Goal: Information Seeking & Learning: Learn about a topic

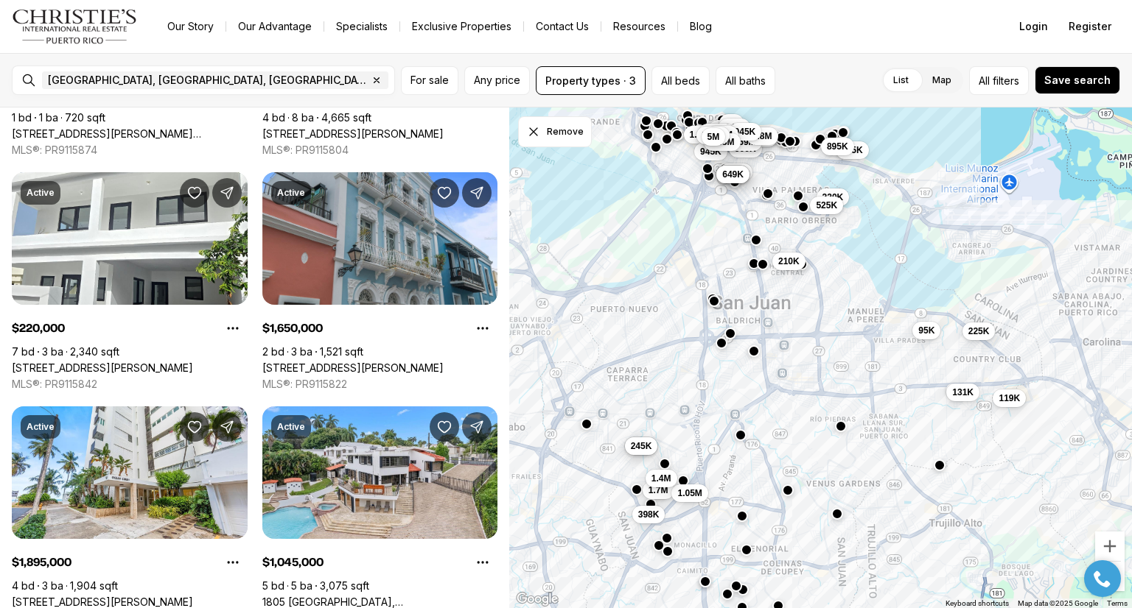
scroll to position [3990, 0]
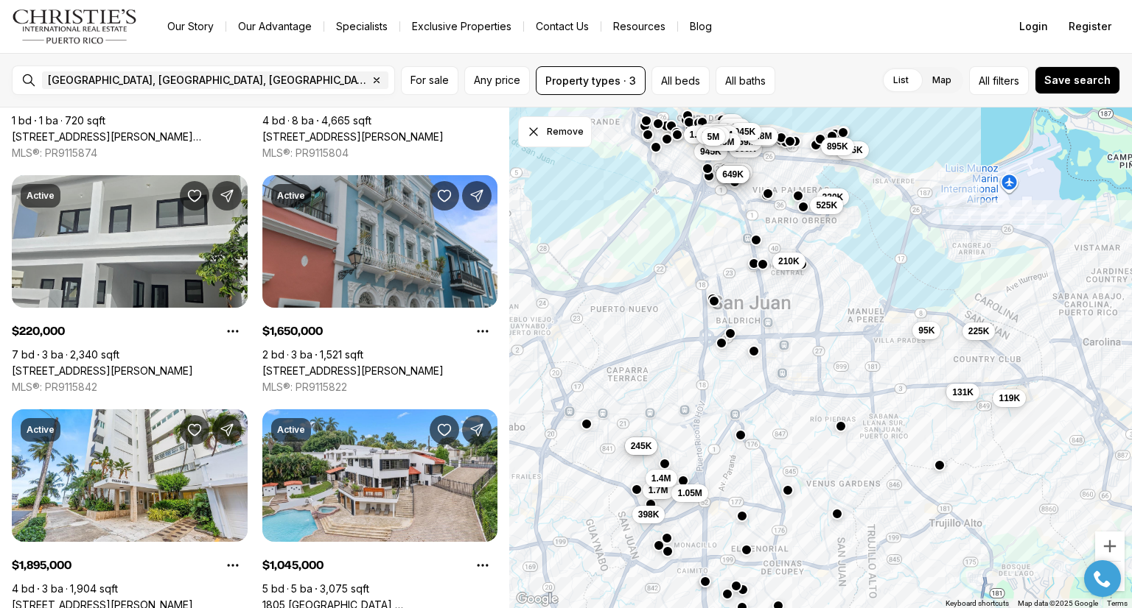
click at [159, 365] on link "[STREET_ADDRESS][PERSON_NAME]" at bounding box center [102, 371] width 181 height 13
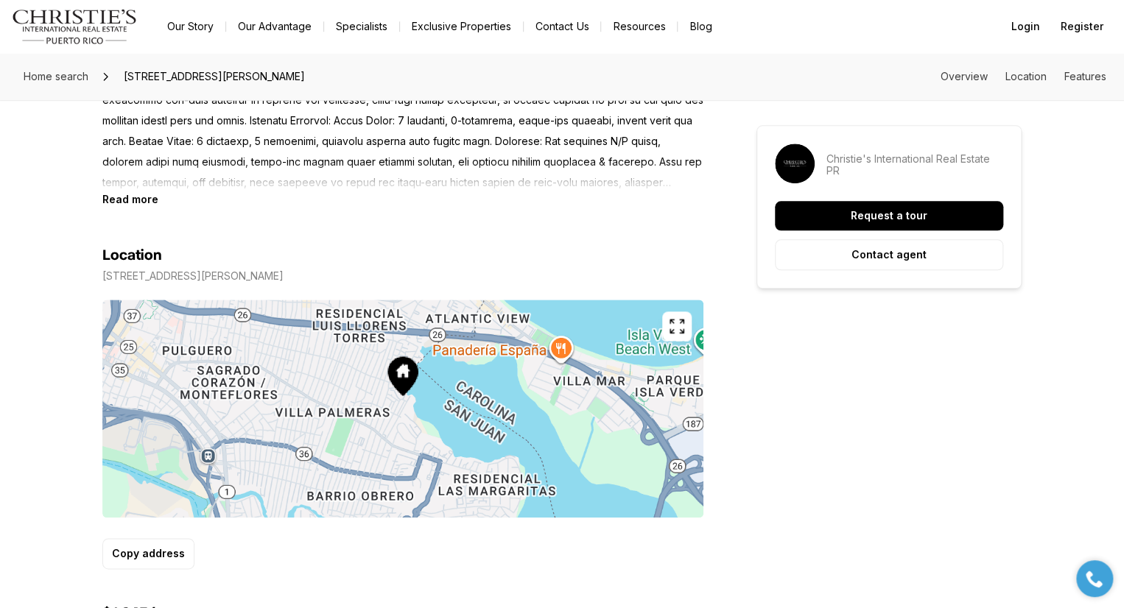
scroll to position [719, 0]
click at [557, 260] on div "Location" at bounding box center [402, 257] width 601 height 18
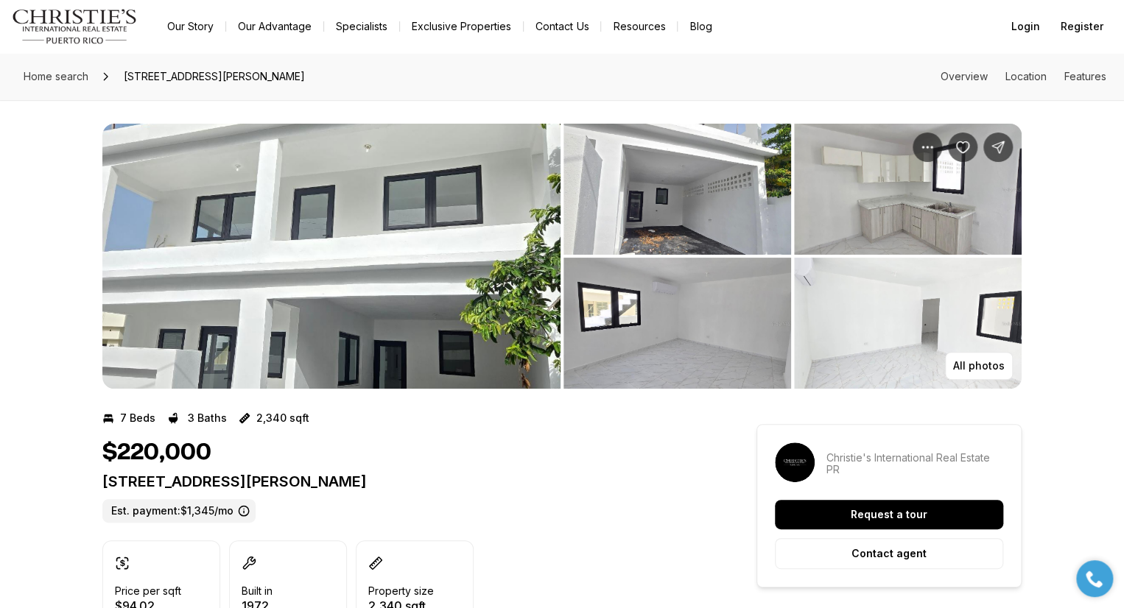
scroll to position [0, 0]
click at [246, 294] on img "View image gallery" at bounding box center [331, 256] width 458 height 265
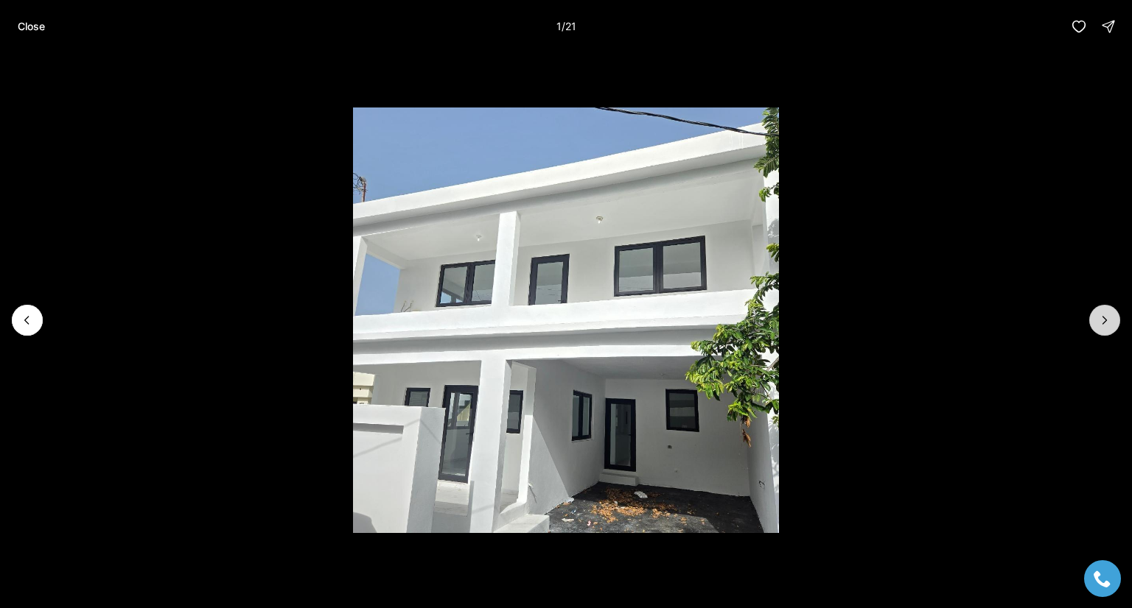
click at [1090, 326] on button "Next slide" at bounding box center [1104, 320] width 31 height 31
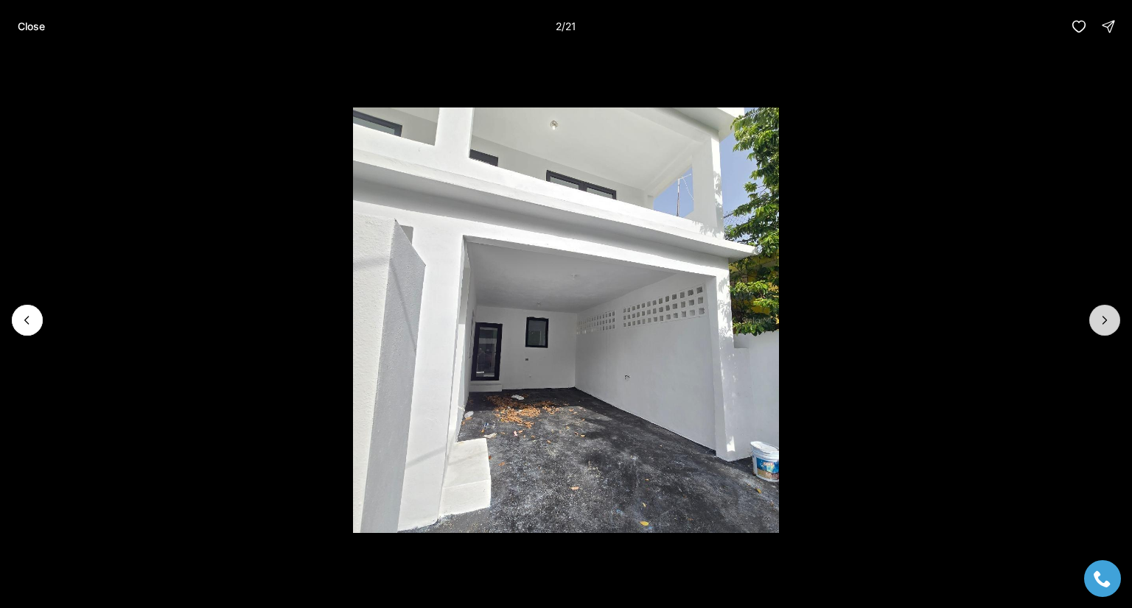
click at [1100, 326] on icon "Next slide" at bounding box center [1104, 320] width 15 height 15
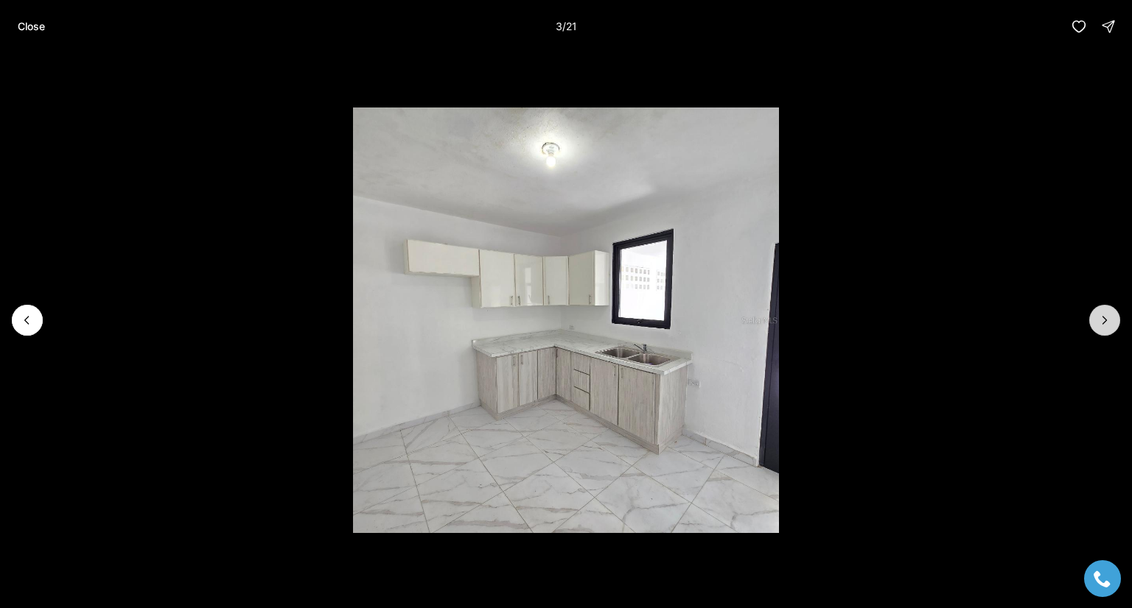
click at [1104, 320] on icon "Next slide" at bounding box center [1104, 320] width 15 height 15
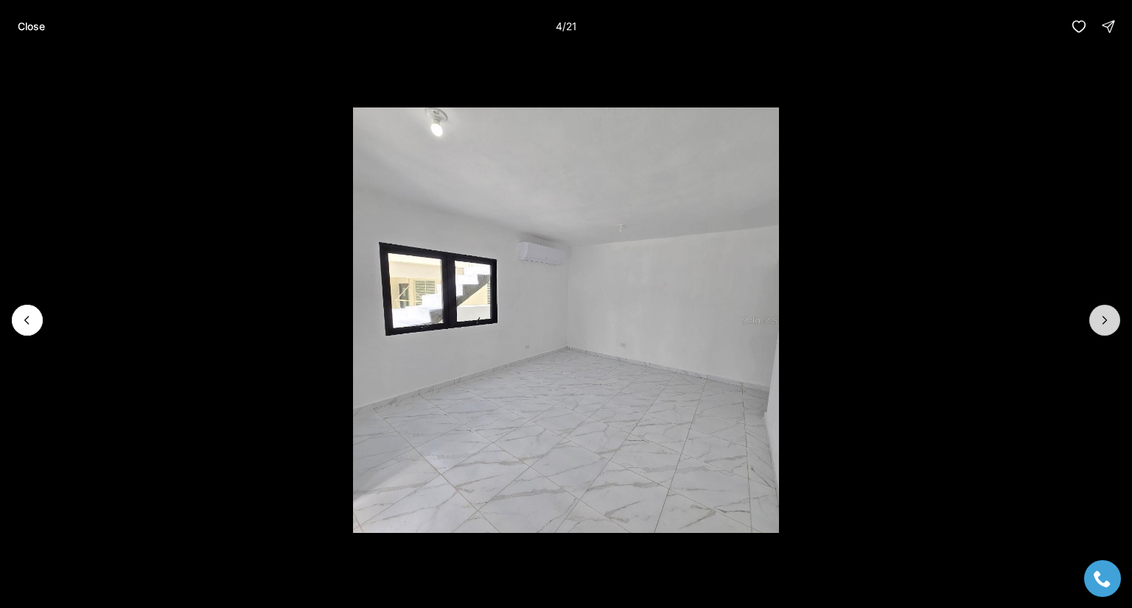
click at [1108, 320] on icon "Next slide" at bounding box center [1104, 320] width 15 height 15
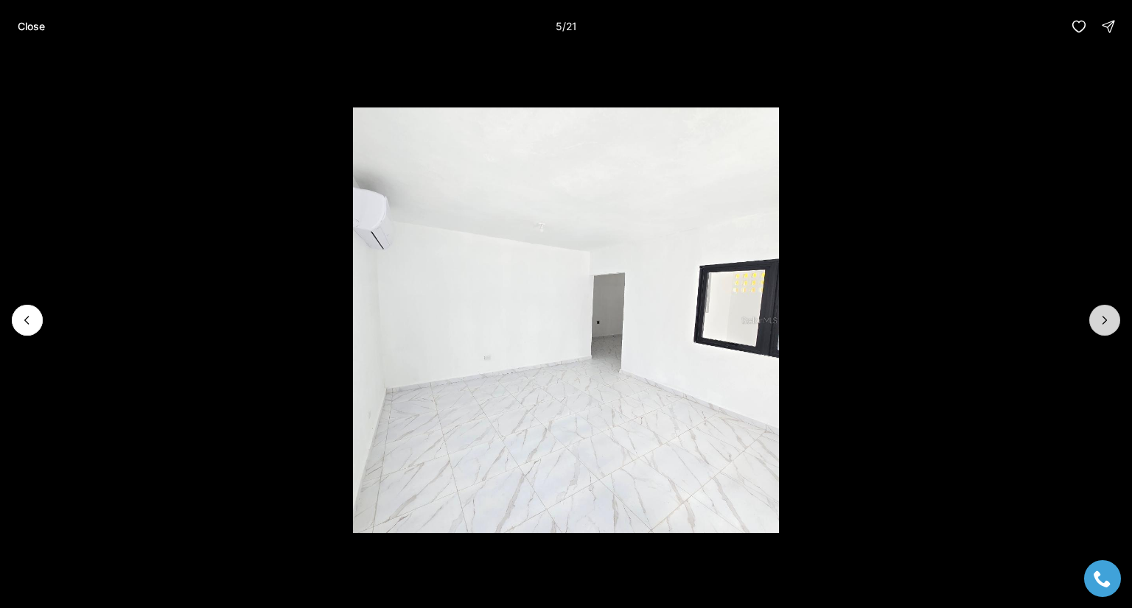
click at [1102, 321] on icon "Next slide" at bounding box center [1104, 320] width 15 height 15
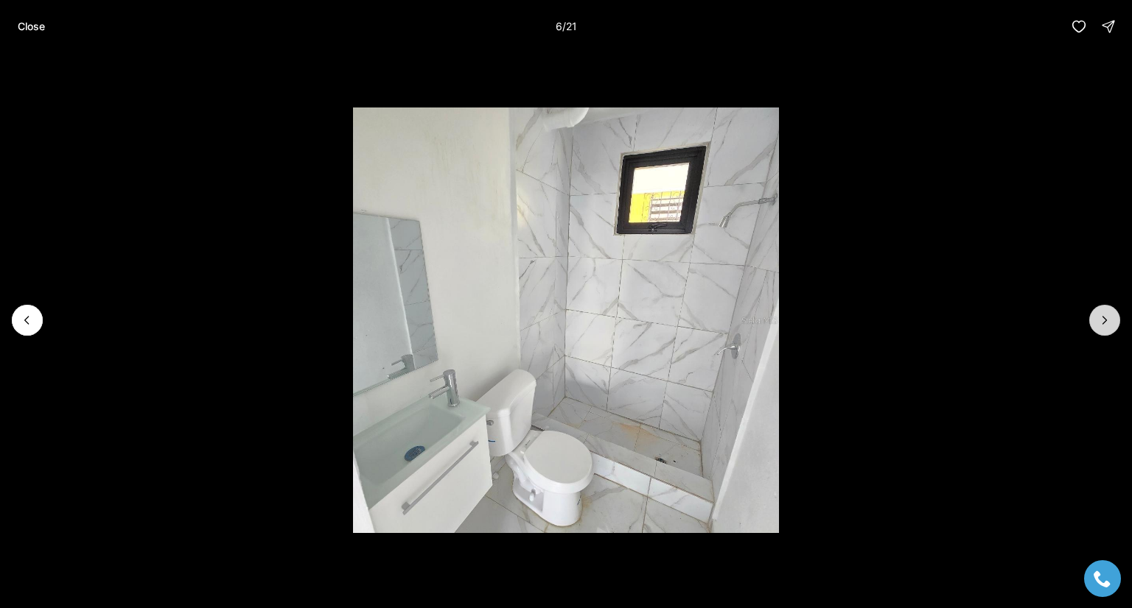
click at [1104, 318] on icon "Next slide" at bounding box center [1105, 320] width 4 height 7
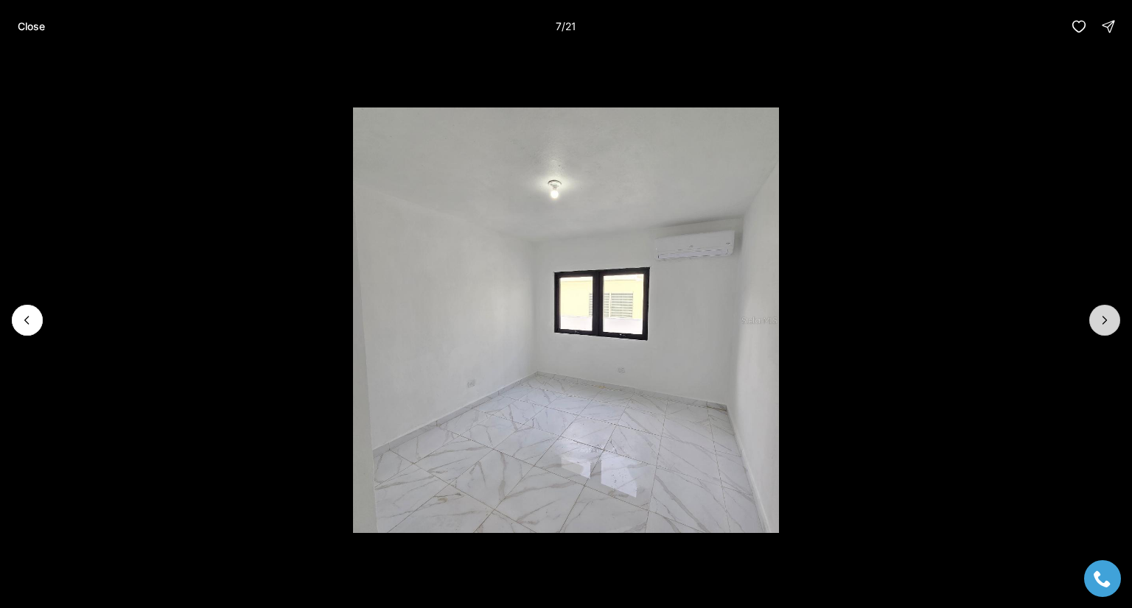
click at [1099, 318] on icon "Next slide" at bounding box center [1104, 320] width 15 height 15
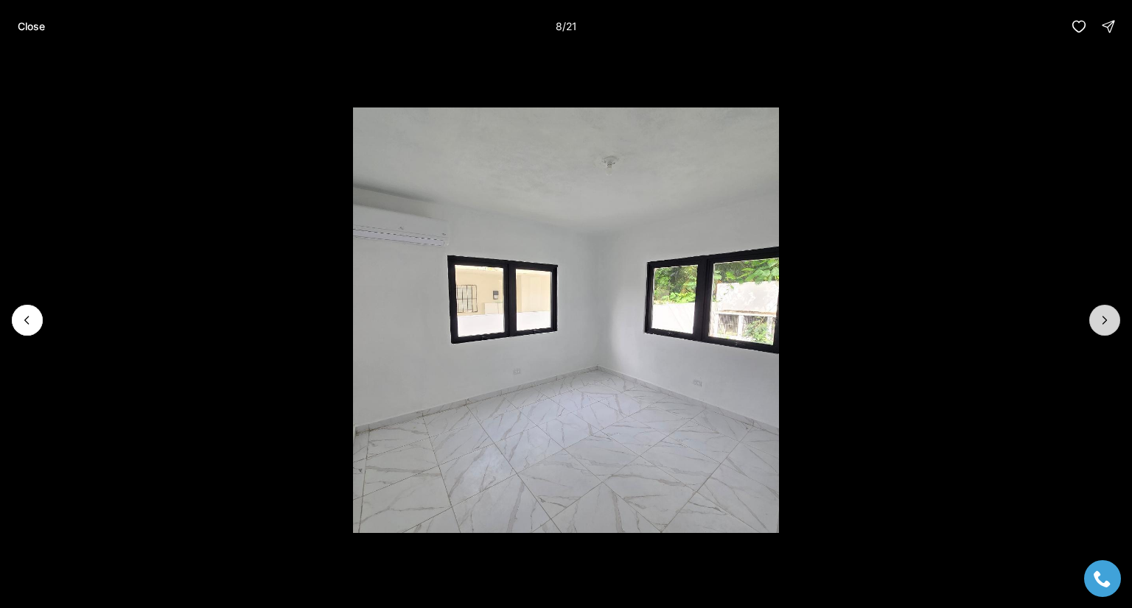
click at [1106, 318] on icon "Next slide" at bounding box center [1104, 320] width 15 height 15
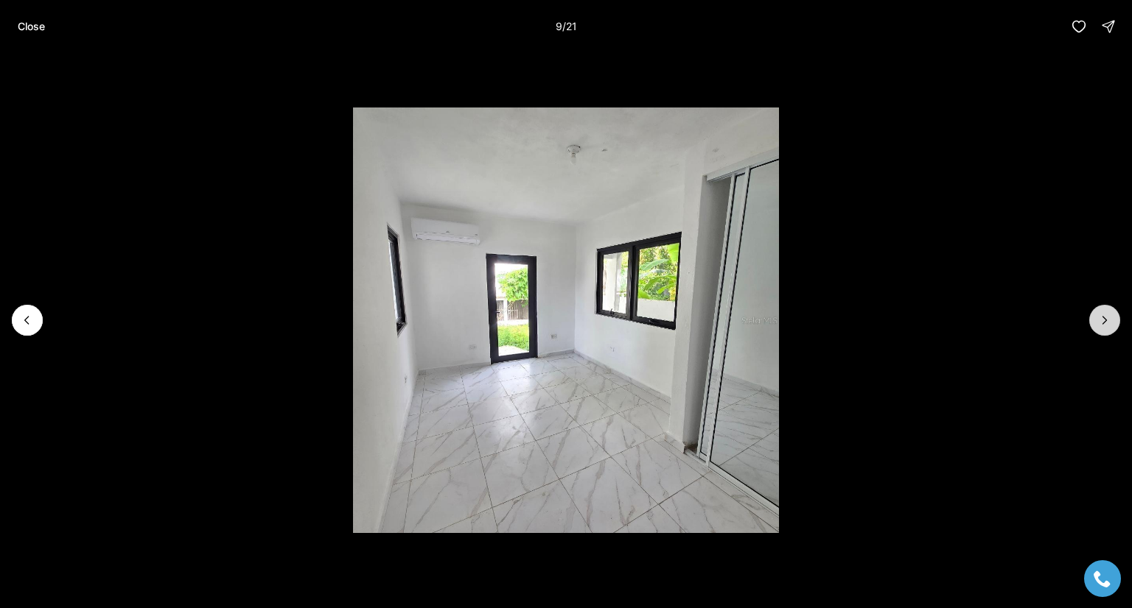
click at [1106, 318] on icon "Next slide" at bounding box center [1104, 320] width 15 height 15
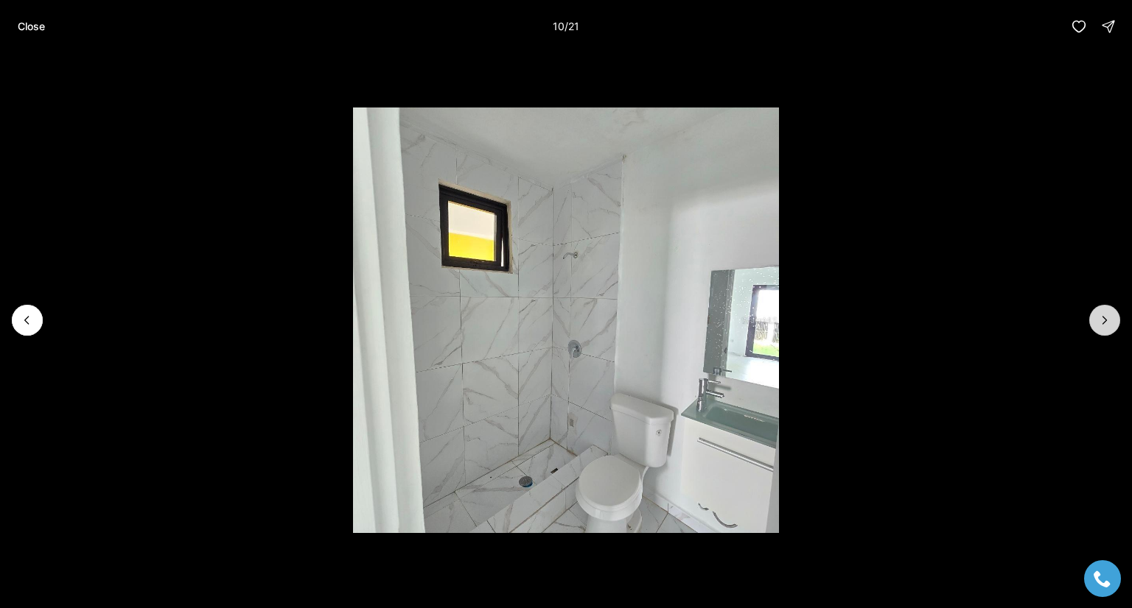
click at [1101, 320] on icon "Next slide" at bounding box center [1104, 320] width 15 height 15
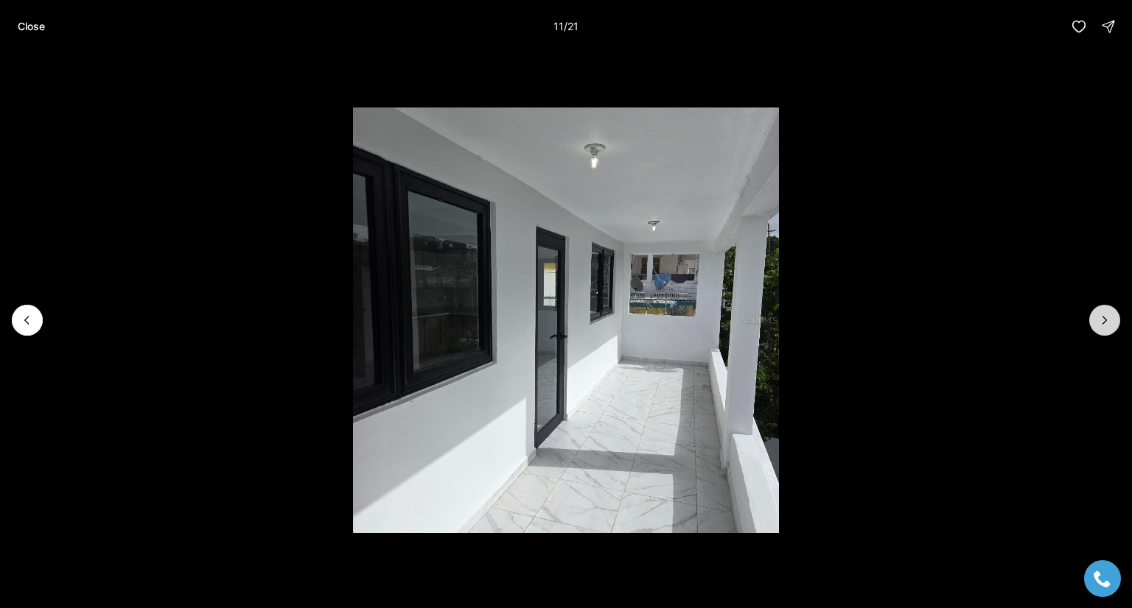
click at [1105, 318] on icon "Next slide" at bounding box center [1104, 320] width 15 height 15
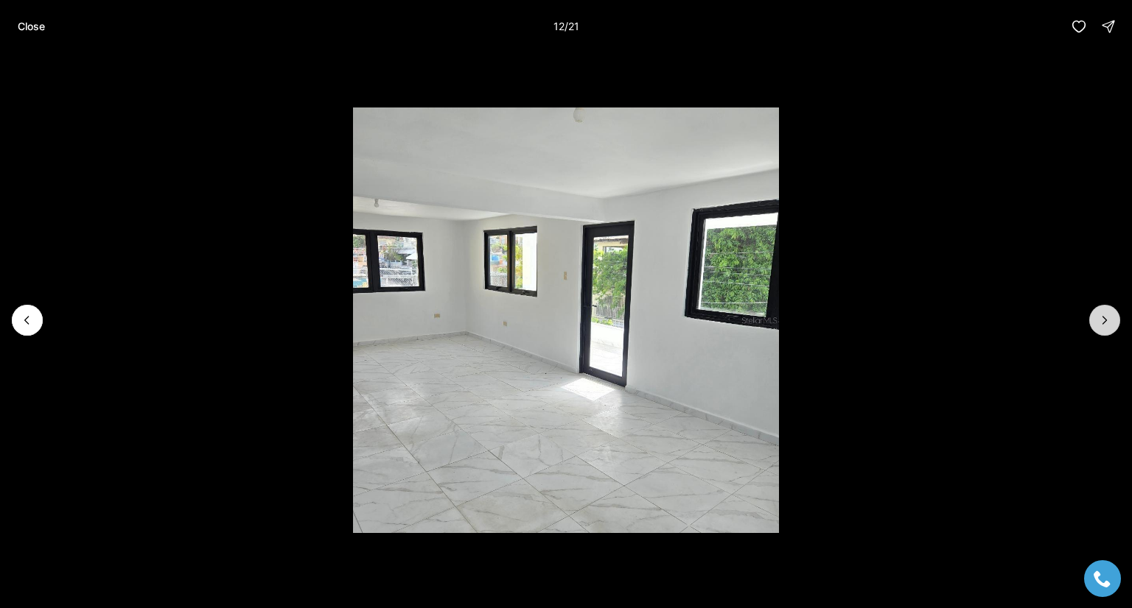
click at [1108, 318] on icon "Next slide" at bounding box center [1104, 320] width 15 height 15
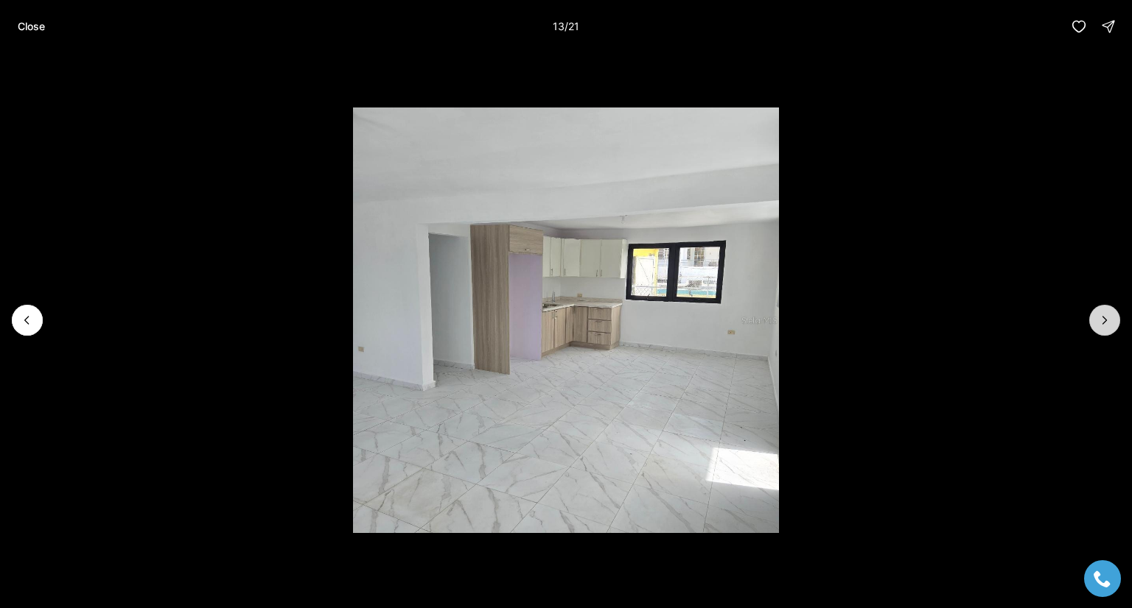
click at [1104, 320] on icon "Next slide" at bounding box center [1104, 320] width 15 height 15
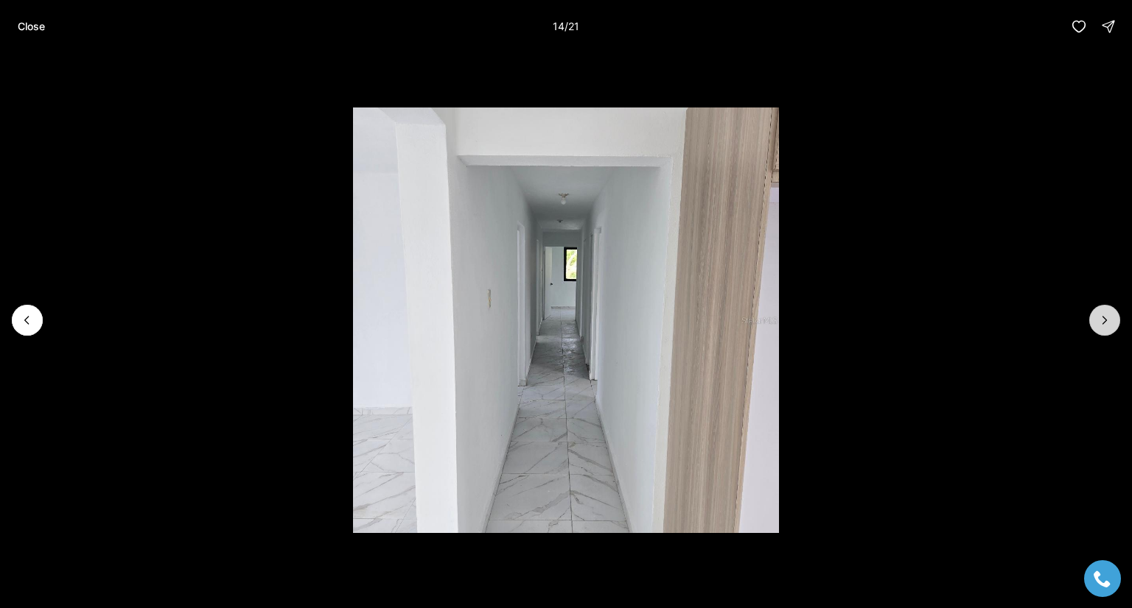
click at [1104, 320] on icon "Next slide" at bounding box center [1104, 320] width 15 height 15
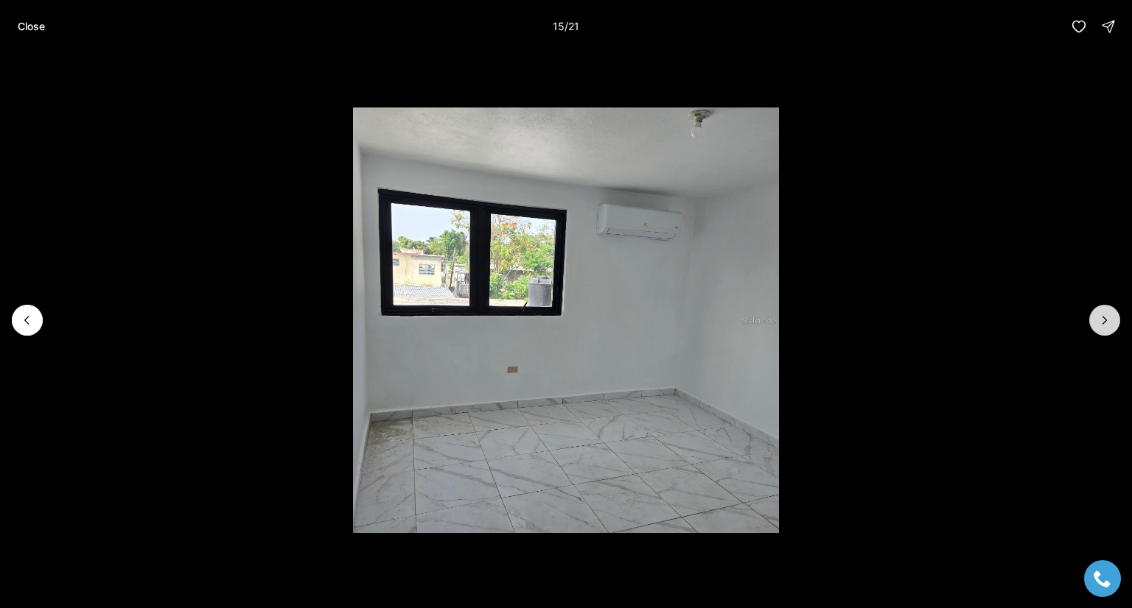
click at [1109, 322] on icon "Next slide" at bounding box center [1104, 320] width 15 height 15
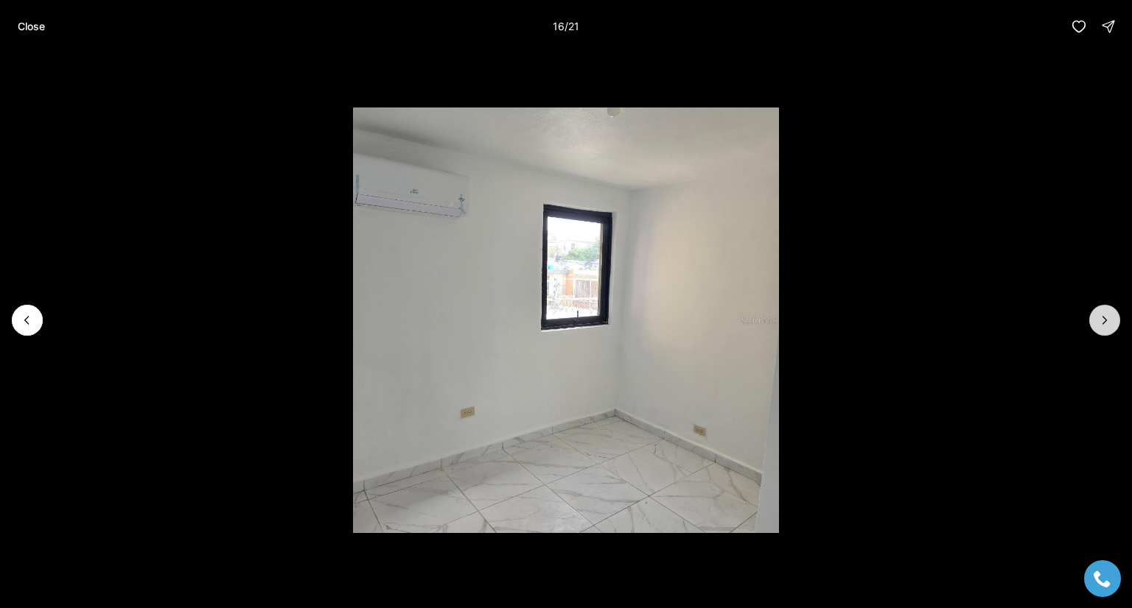
click at [1104, 320] on icon "Next slide" at bounding box center [1104, 320] width 15 height 15
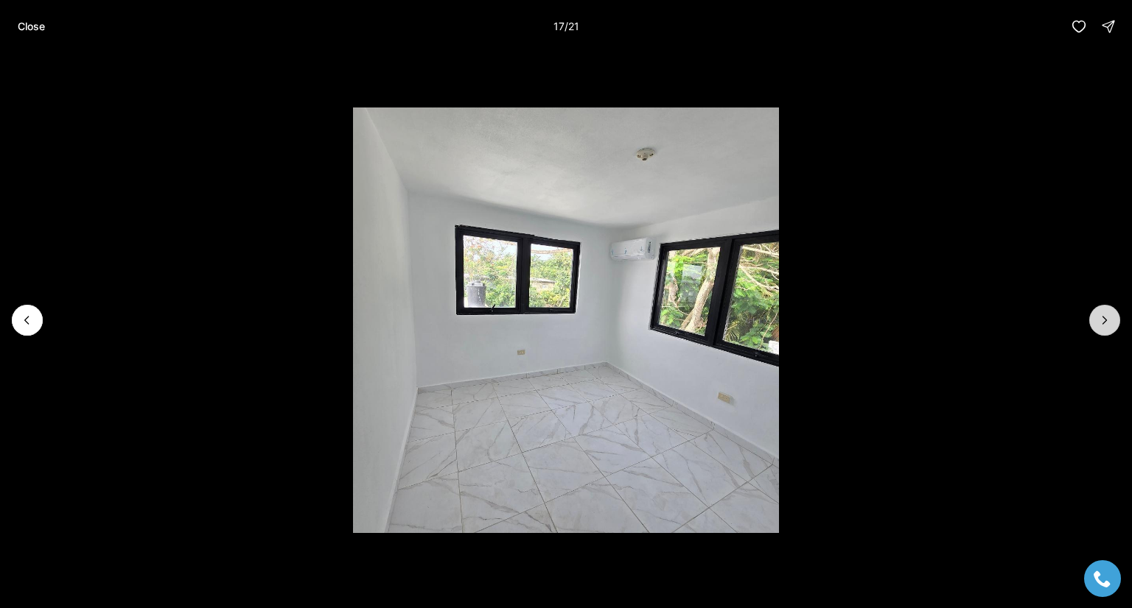
click at [1098, 324] on icon "Next slide" at bounding box center [1104, 320] width 15 height 15
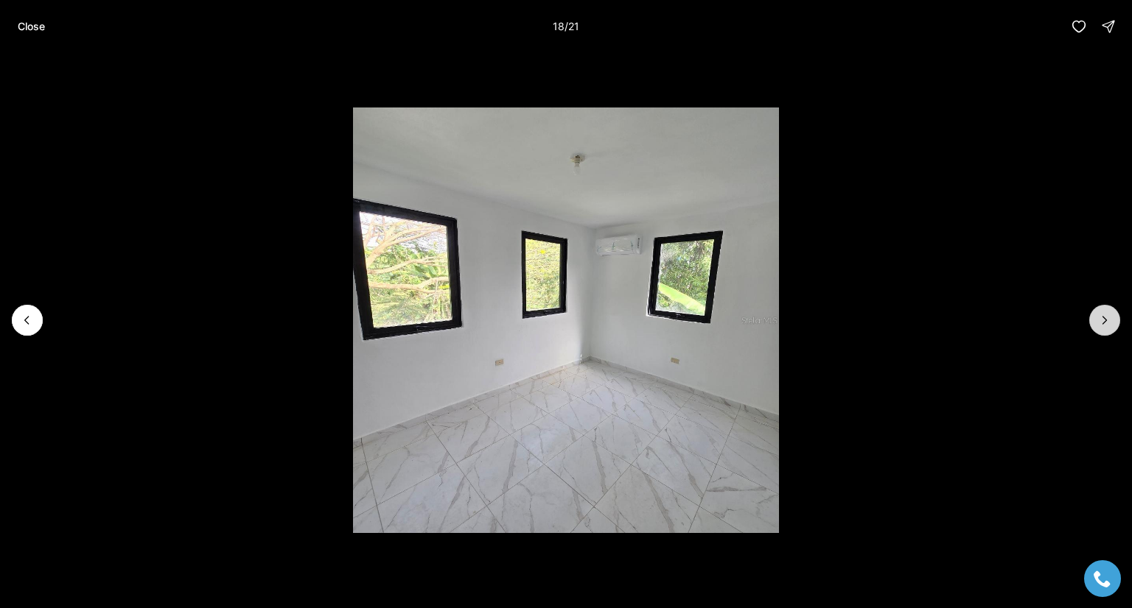
click at [1104, 326] on icon "Next slide" at bounding box center [1104, 320] width 15 height 15
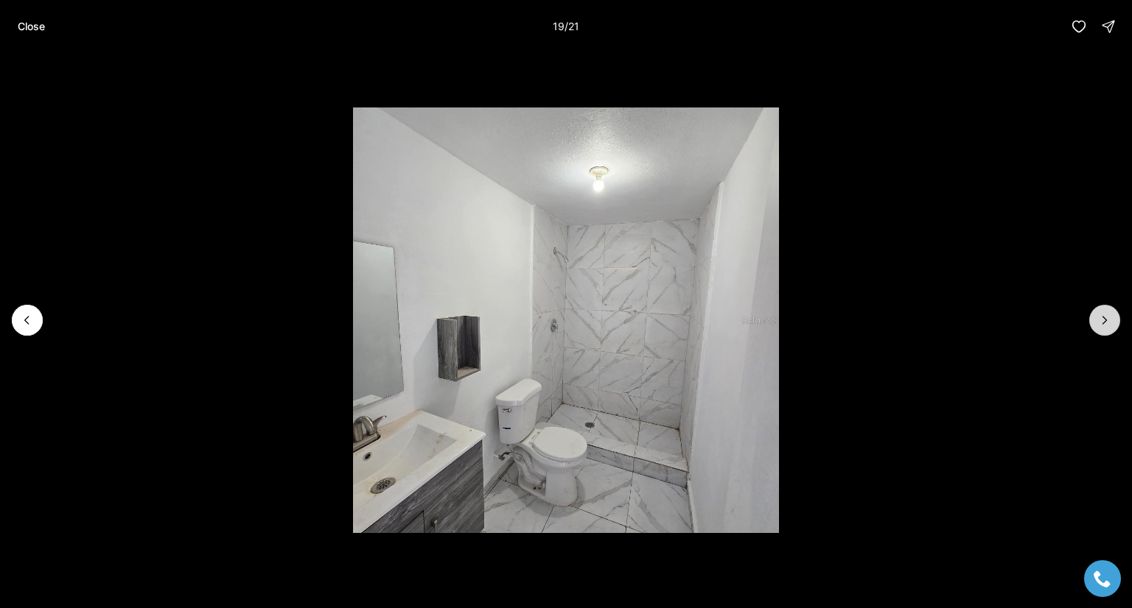
click at [1112, 320] on button "Next slide" at bounding box center [1104, 320] width 31 height 31
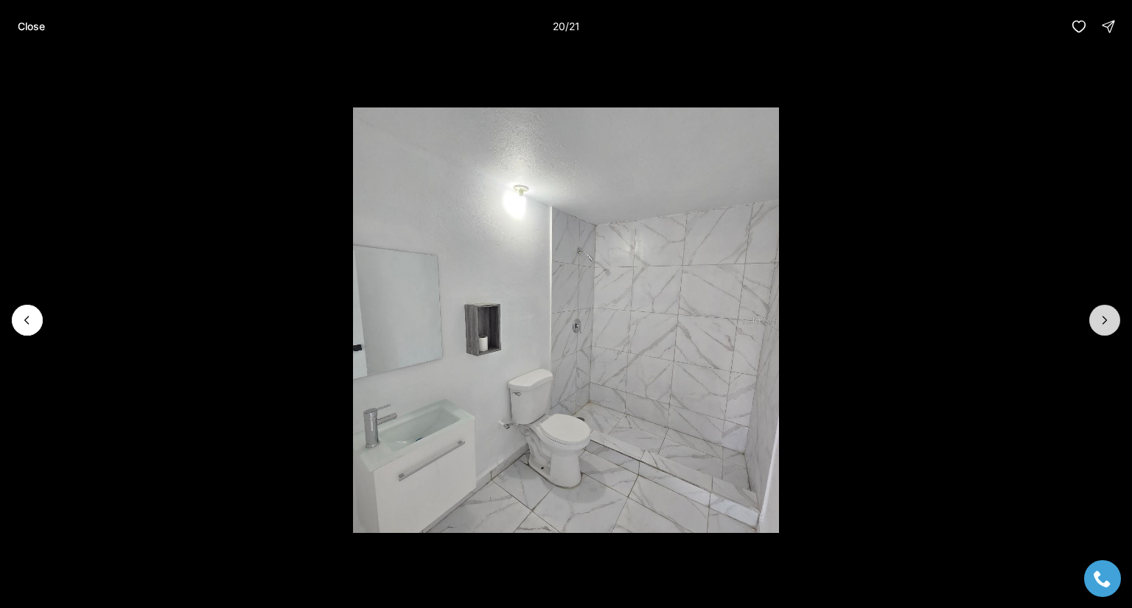
click at [1104, 322] on icon "Next slide" at bounding box center [1105, 320] width 4 height 7
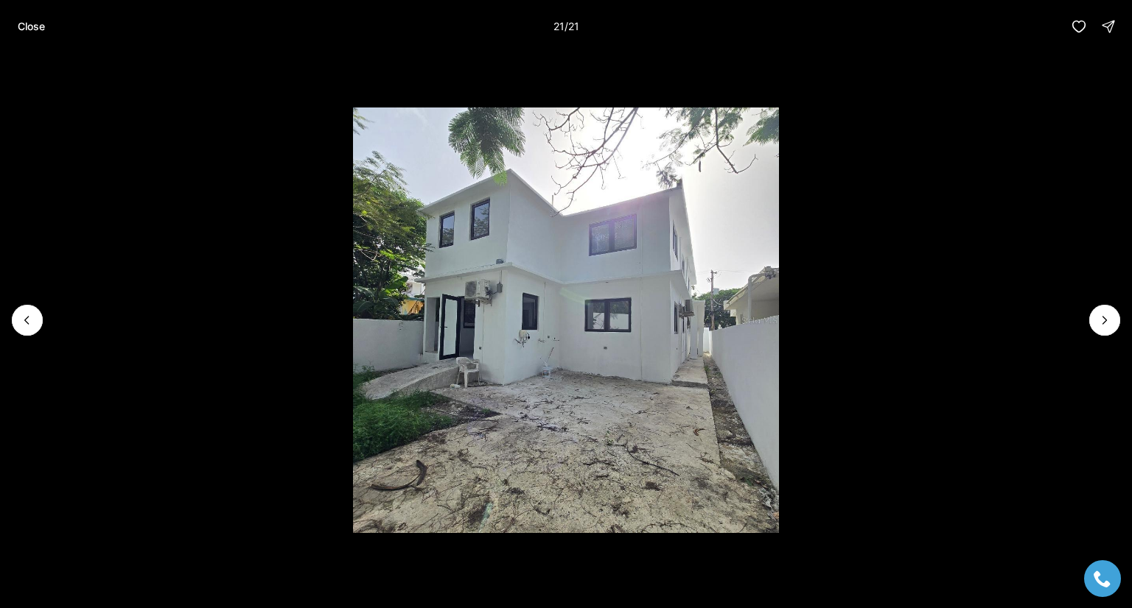
click at [1101, 328] on div at bounding box center [1104, 320] width 31 height 31
click at [1101, 323] on div at bounding box center [1104, 320] width 31 height 31
click at [35, 27] on p "Close" at bounding box center [31, 27] width 27 height 12
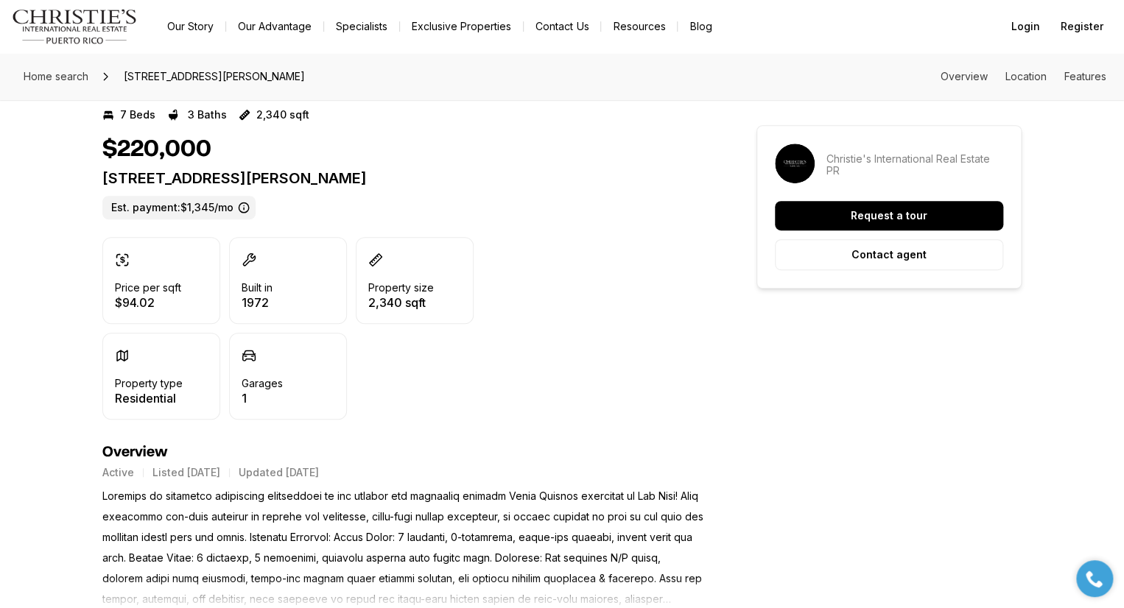
scroll to position [307, 0]
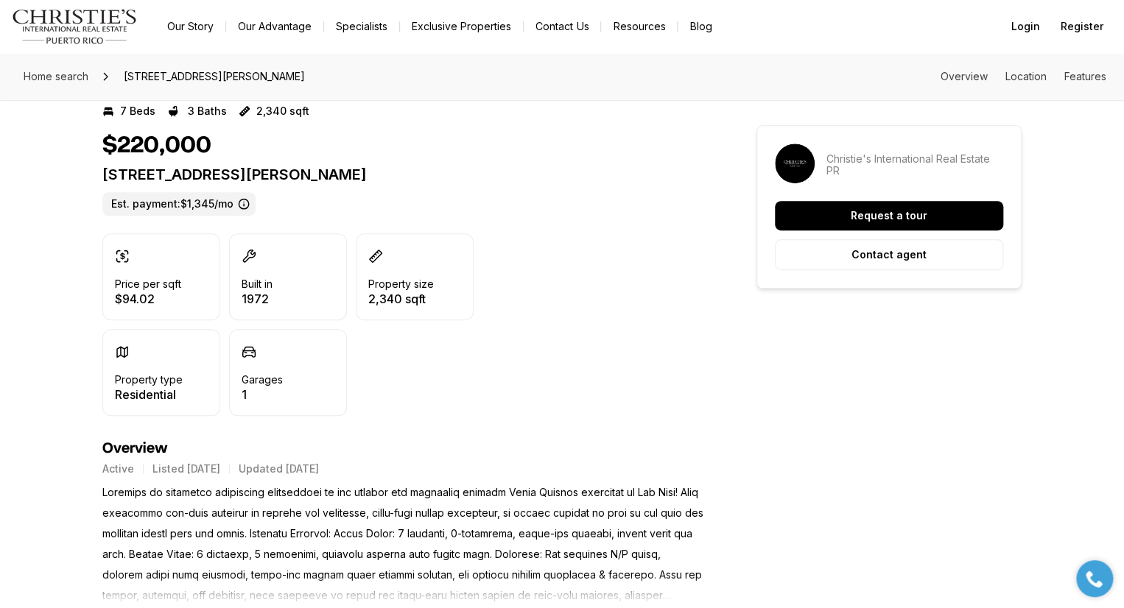
click at [234, 169] on p "[STREET_ADDRESS][PERSON_NAME]" at bounding box center [402, 175] width 601 height 18
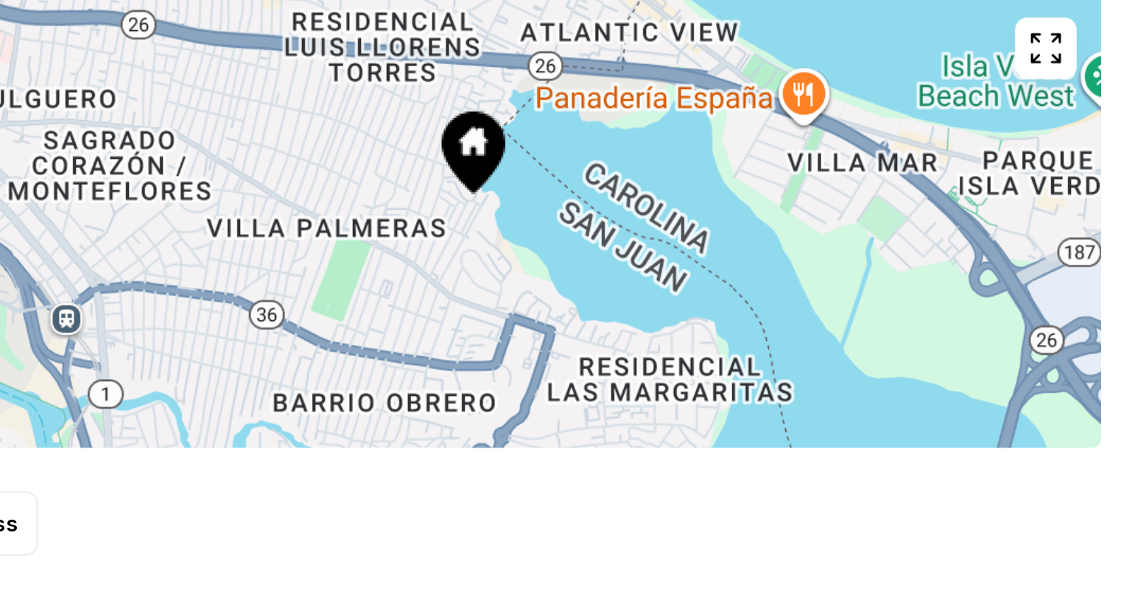
scroll to position [781, 0]
